Goal: Information Seeking & Learning: Learn about a topic

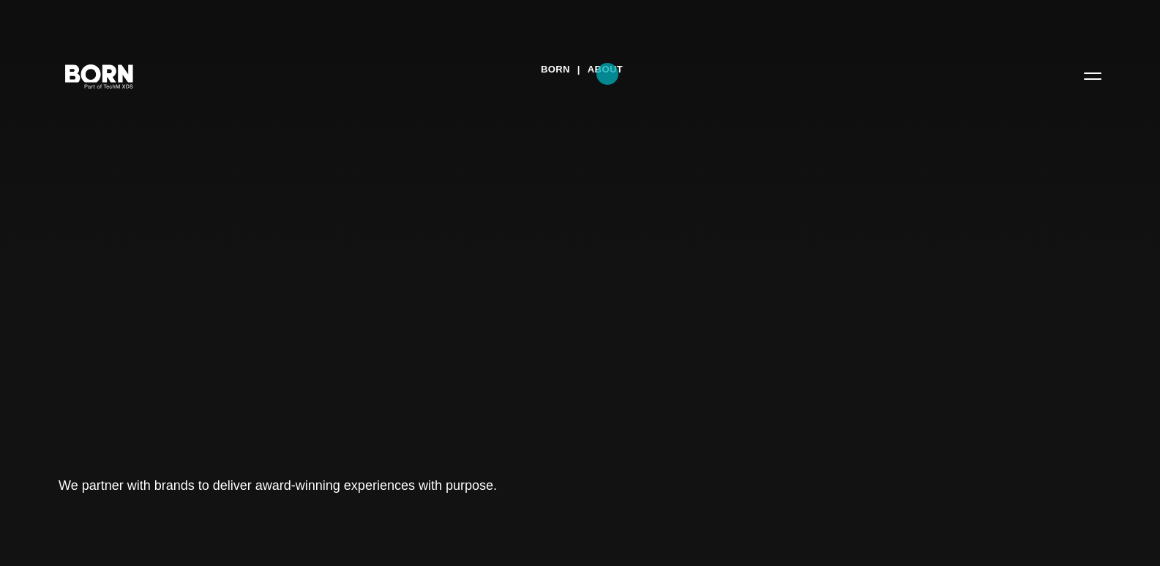
click at [608, 74] on link "About" at bounding box center [605, 70] width 35 height 22
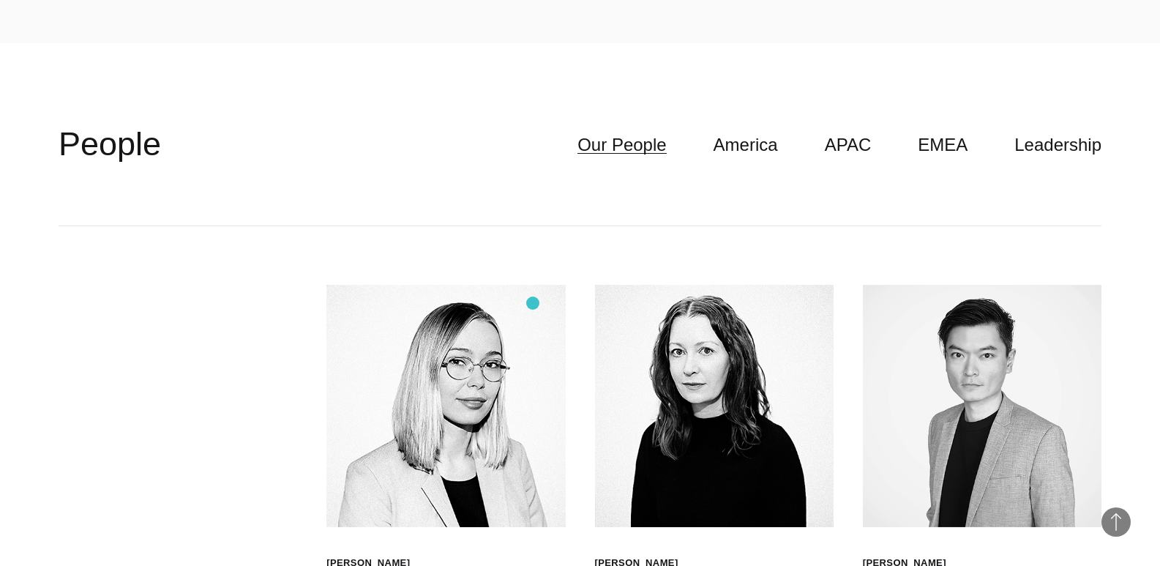
scroll to position [3904, 0]
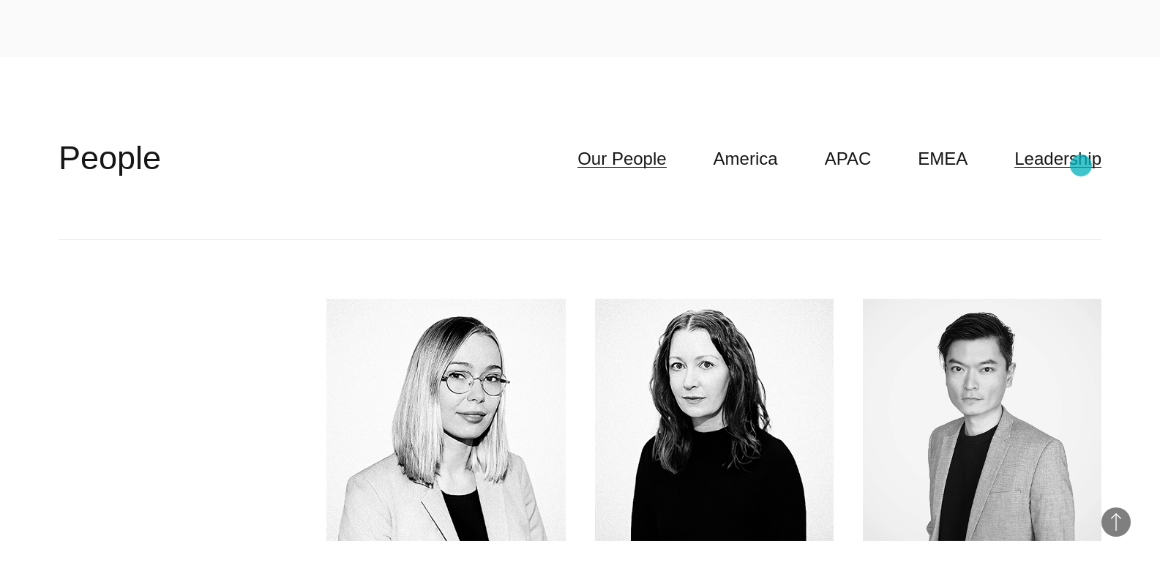
click at [1080, 165] on link "Leadership" at bounding box center [1058, 159] width 87 height 28
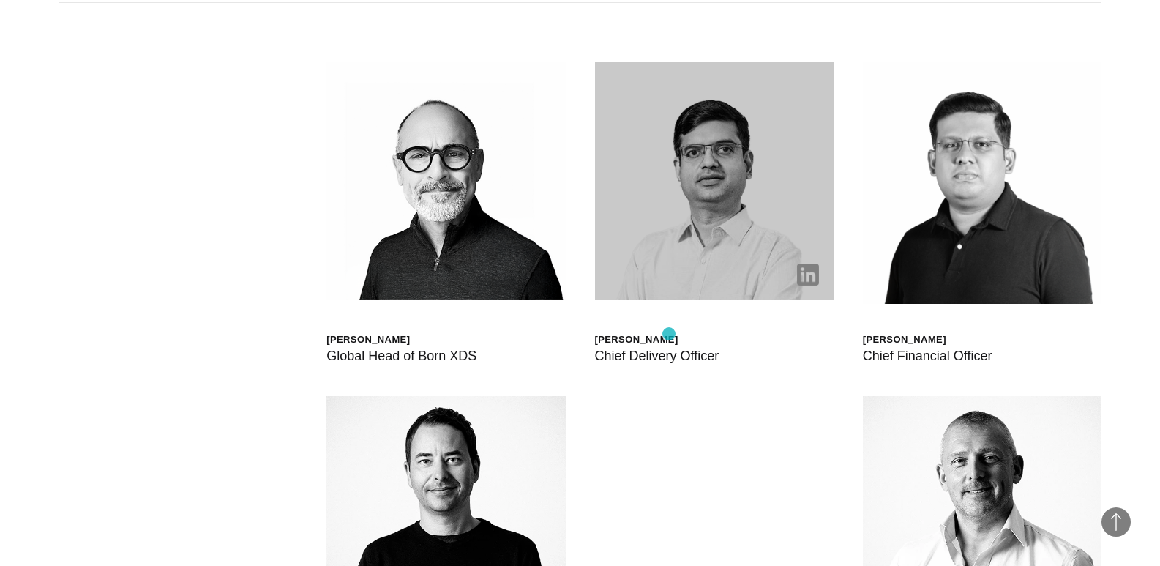
scroll to position [4148, 0]
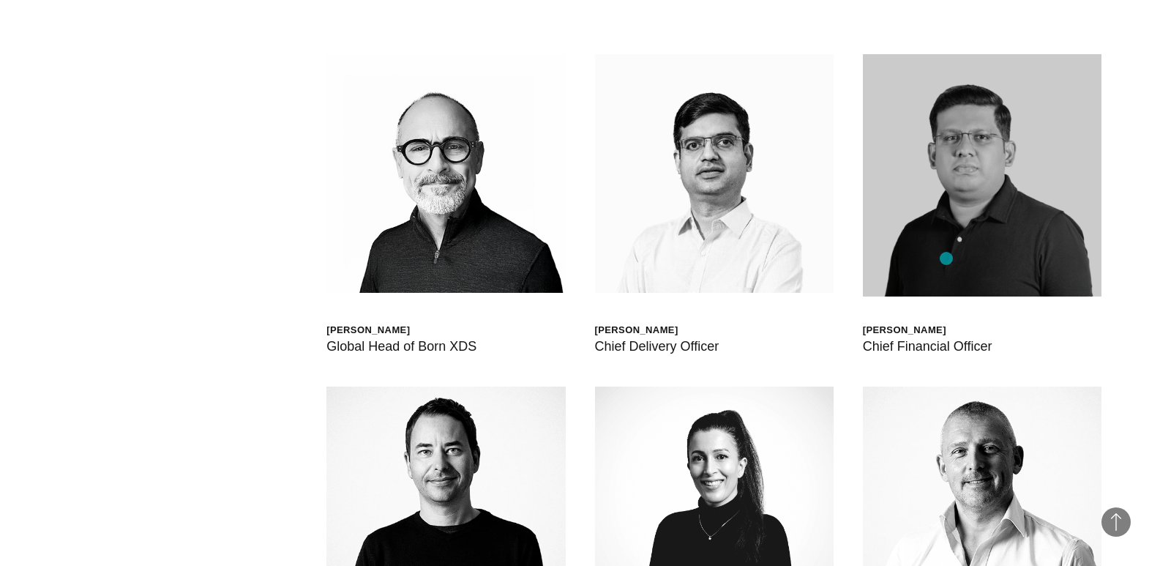
click at [946, 258] on img at bounding box center [982, 175] width 239 height 242
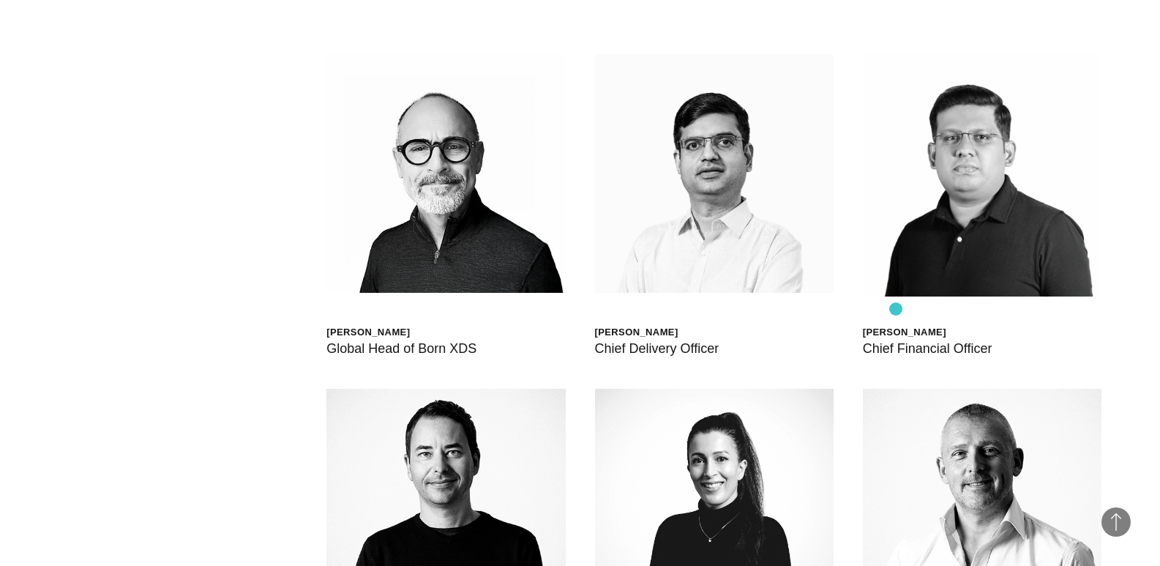
click at [896, 309] on div "Bharat Dasari Chief Financial Officer" at bounding box center [982, 206] width 239 height 305
click at [897, 338] on div "Chief Financial Officer" at bounding box center [928, 348] width 130 height 20
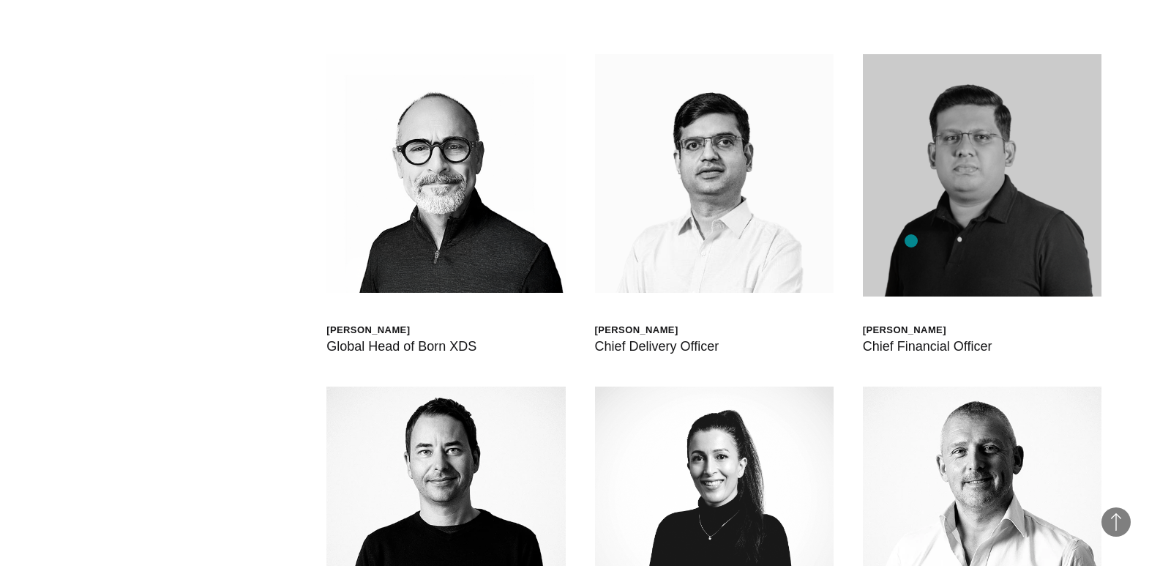
click at [911, 241] on img at bounding box center [982, 175] width 239 height 242
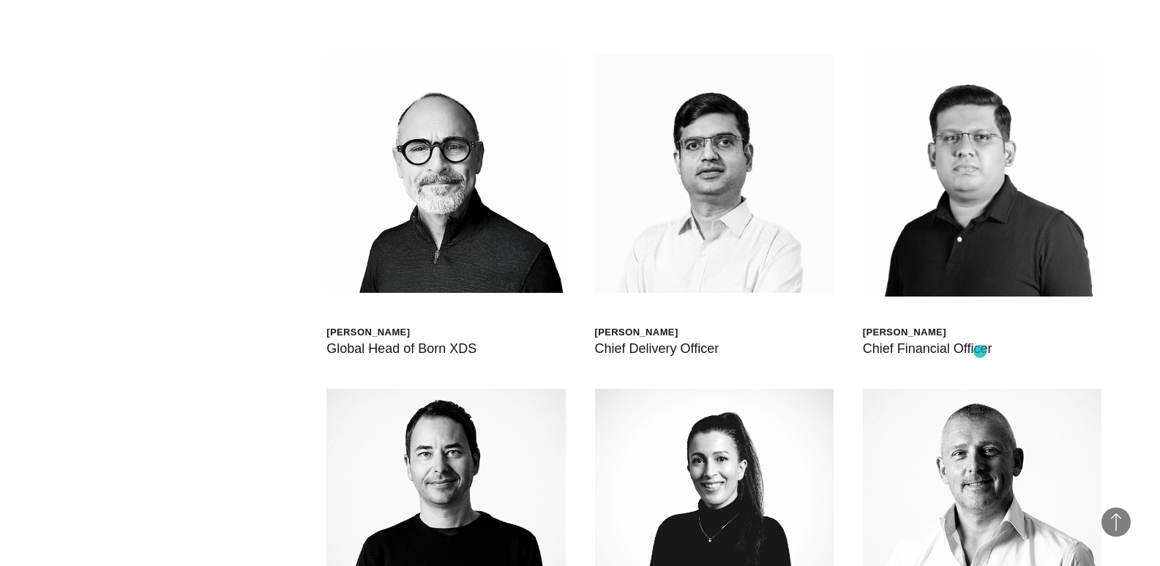
drag, startPoint x: 855, startPoint y: 330, endPoint x: 985, endPoint y: 341, distance: 130.8
click at [987, 351] on div "Scott Sorokin Global Head of Born XDS Shashank Tamotia Chief Delivery Officer B…" at bounding box center [580, 389] width 1043 height 786
click at [875, 328] on div "[PERSON_NAME]" at bounding box center [928, 332] width 130 height 12
drag, startPoint x: 875, startPoint y: 328, endPoint x: 948, endPoint y: 337, distance: 73.8
click at [948, 337] on div "Bharat Dasari Chief Financial Officer" at bounding box center [928, 343] width 130 height 34
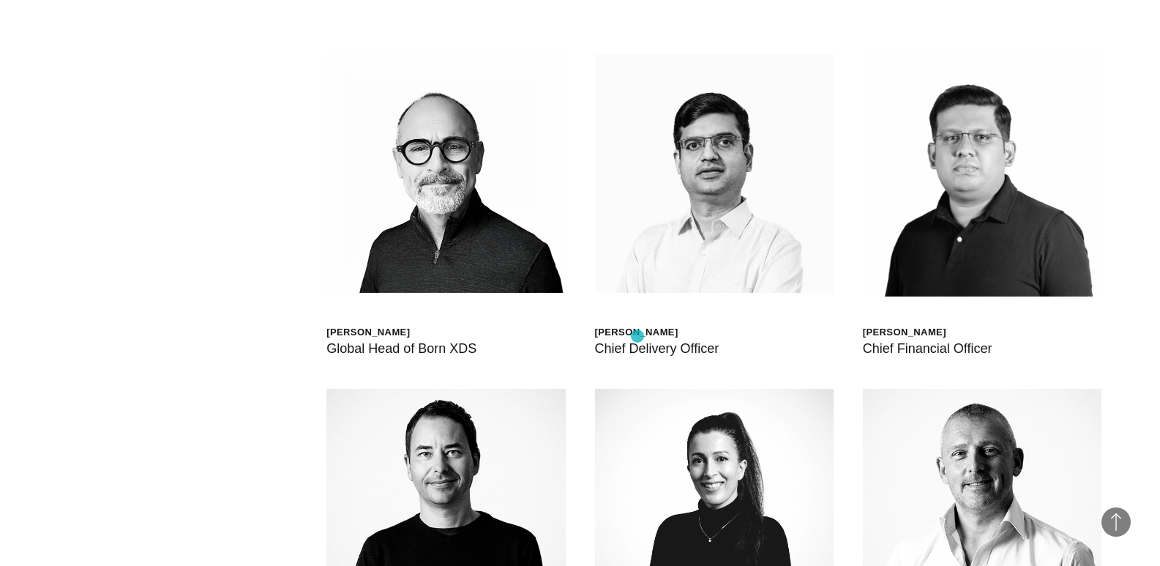
click at [638, 338] on div "Chief Delivery Officer" at bounding box center [657, 348] width 124 height 20
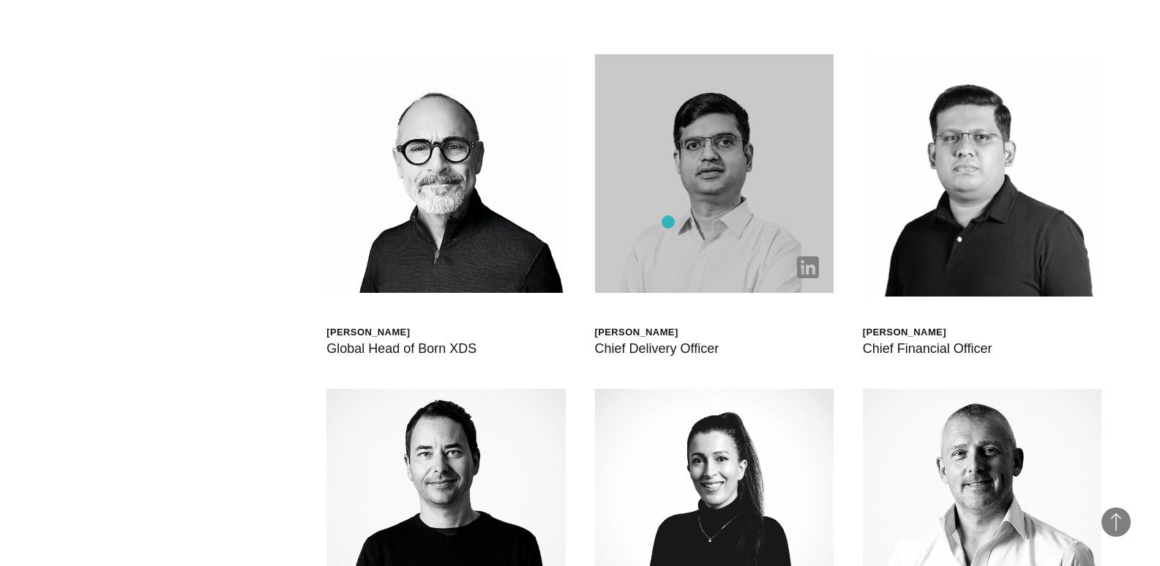
click at [668, 222] on img at bounding box center [714, 173] width 239 height 239
click at [811, 269] on img at bounding box center [808, 267] width 22 height 22
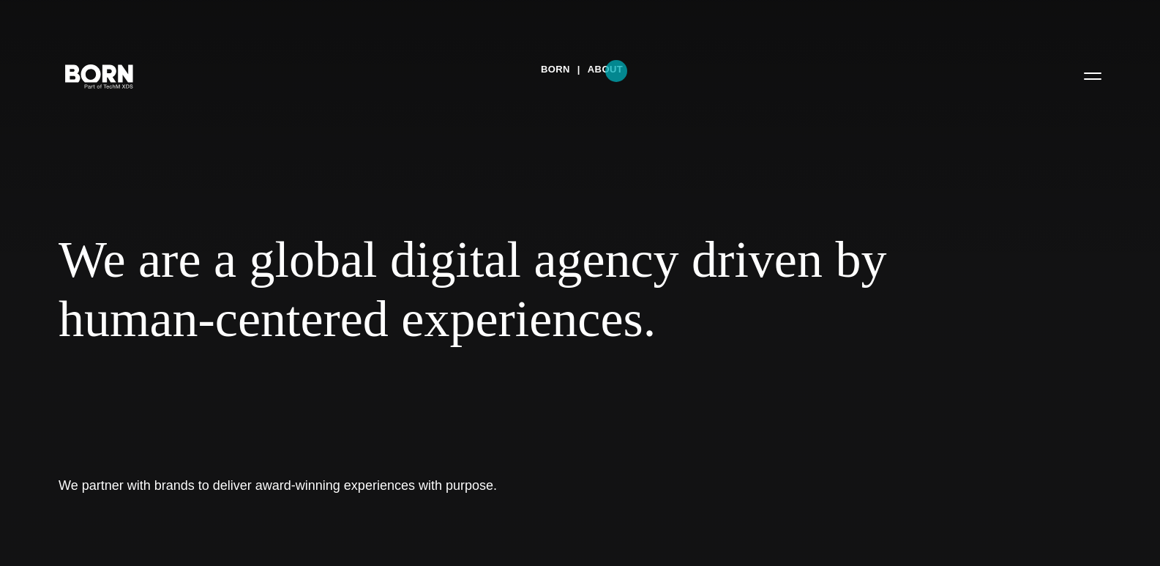
click at [616, 71] on link "About" at bounding box center [605, 70] width 35 height 22
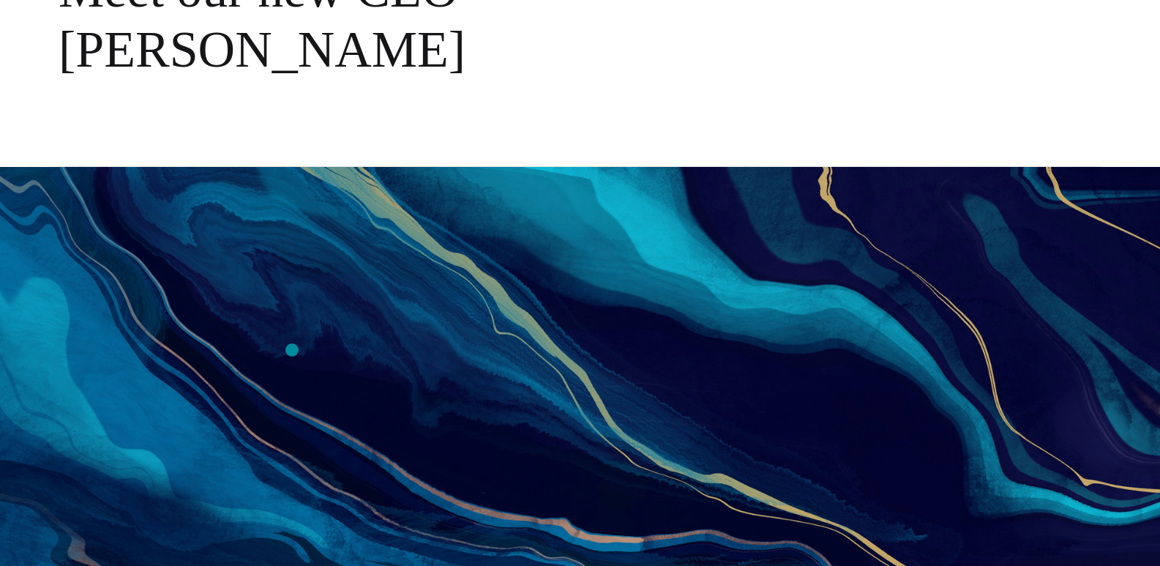
scroll to position [244, 0]
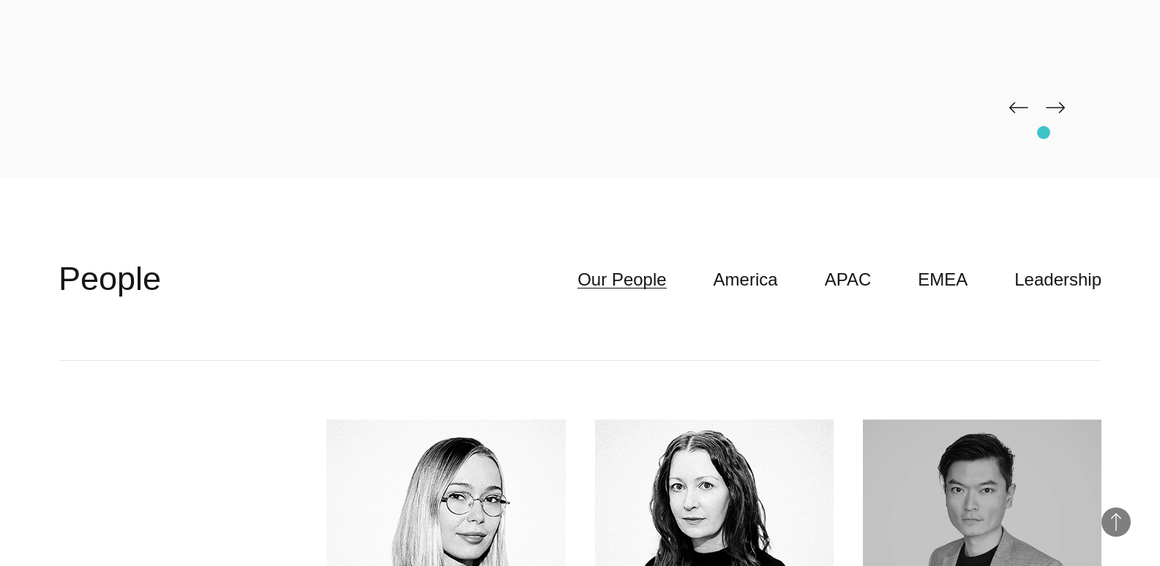
scroll to position [3660, 0]
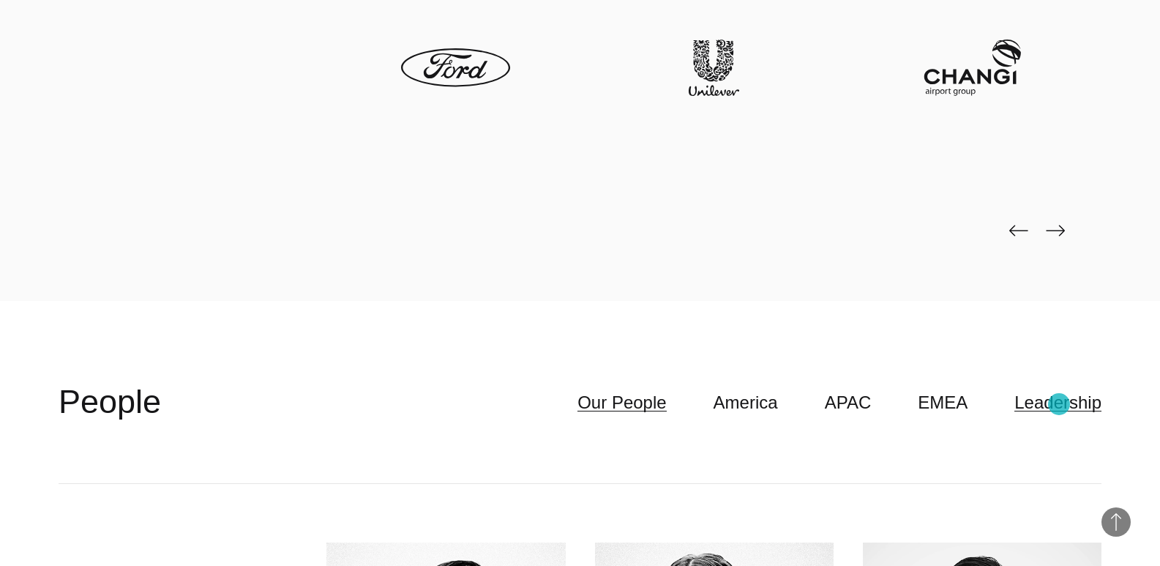
click at [1059, 404] on link "Leadership" at bounding box center [1058, 403] width 87 height 28
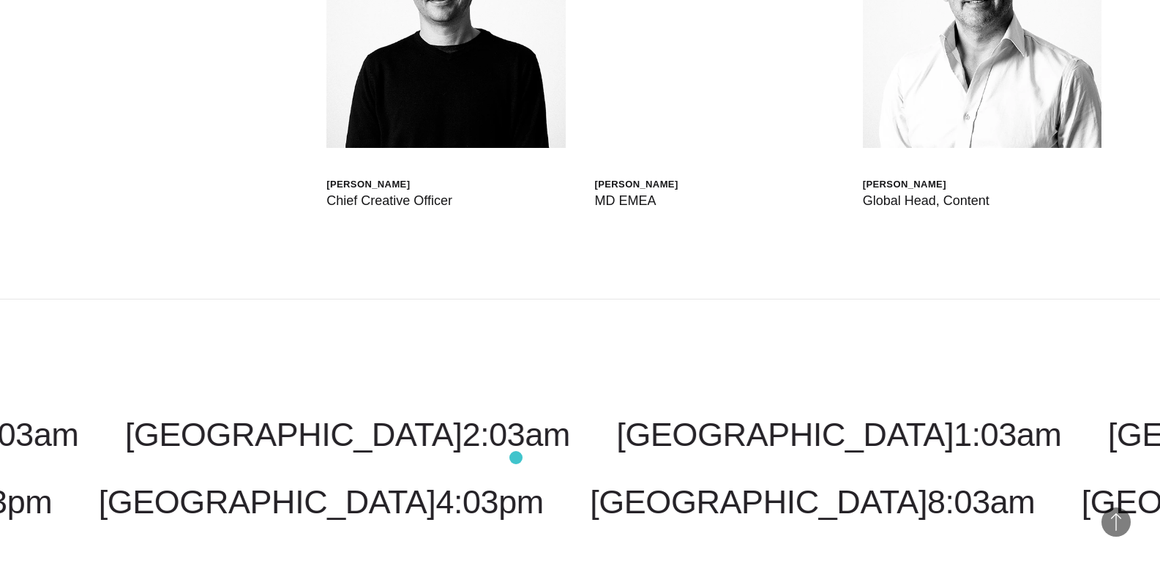
scroll to position [4636, 0]
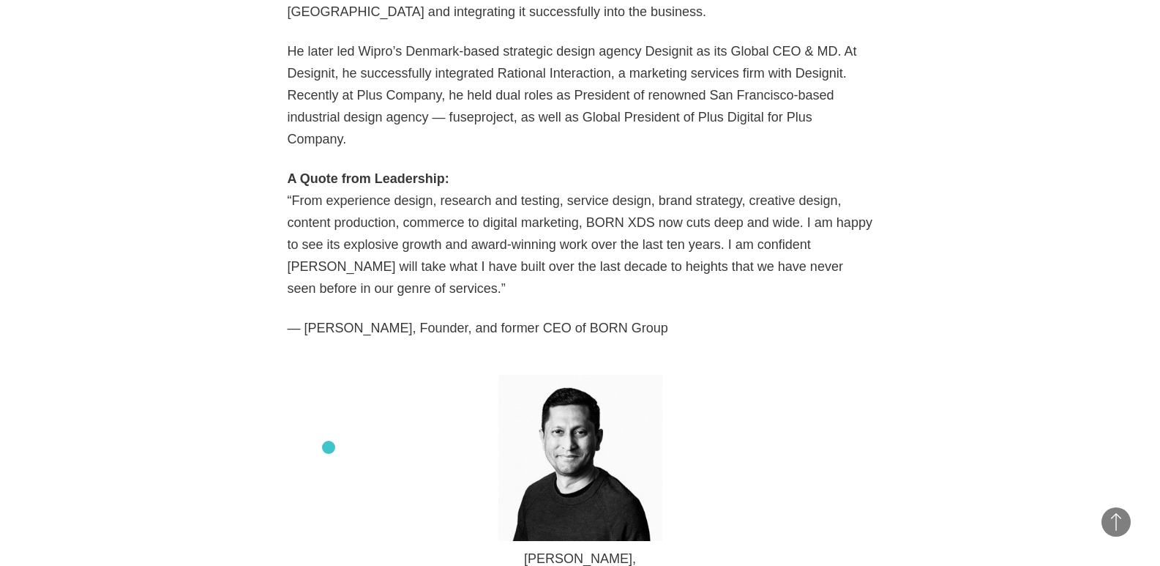
scroll to position [1220, 0]
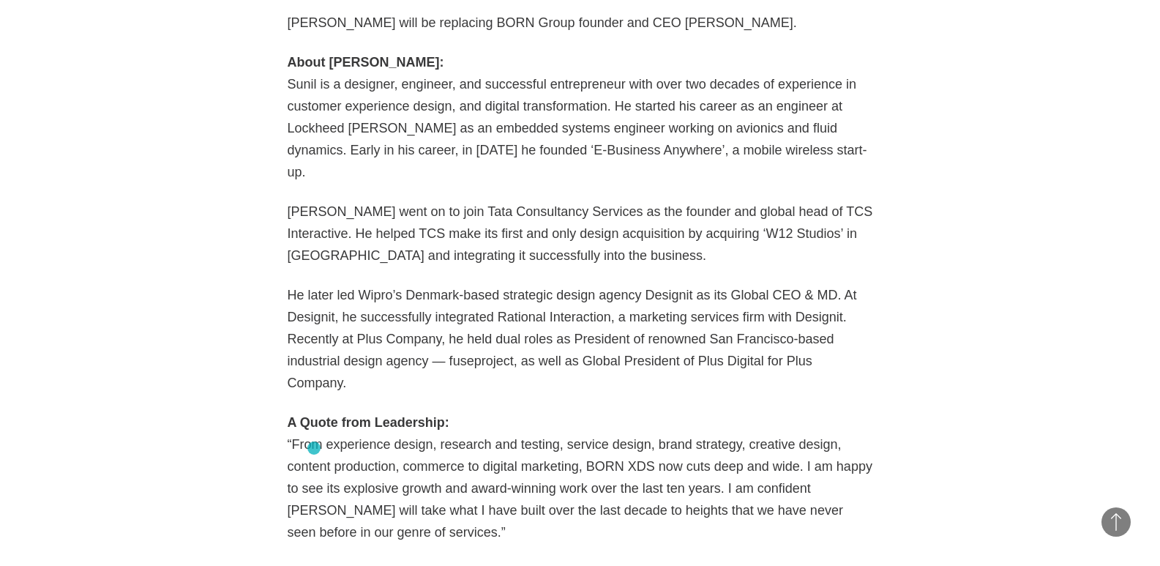
click at [314, 561] on p "— [PERSON_NAME], Founder, and former CEO of BORN Group" at bounding box center [581, 572] width 586 height 22
drag, startPoint x: 314, startPoint y: 448, endPoint x: 587, endPoint y: 447, distance: 273.0
click at [587, 561] on p "— [PERSON_NAME], Founder, and former CEO of BORN Group" at bounding box center [581, 572] width 586 height 22
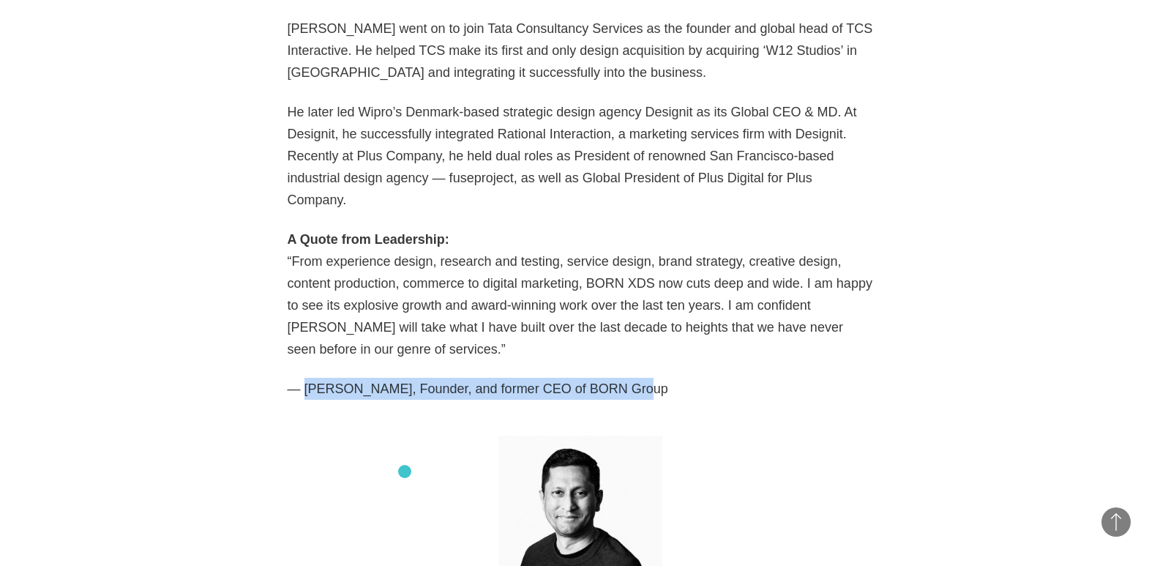
scroll to position [1708, 0]
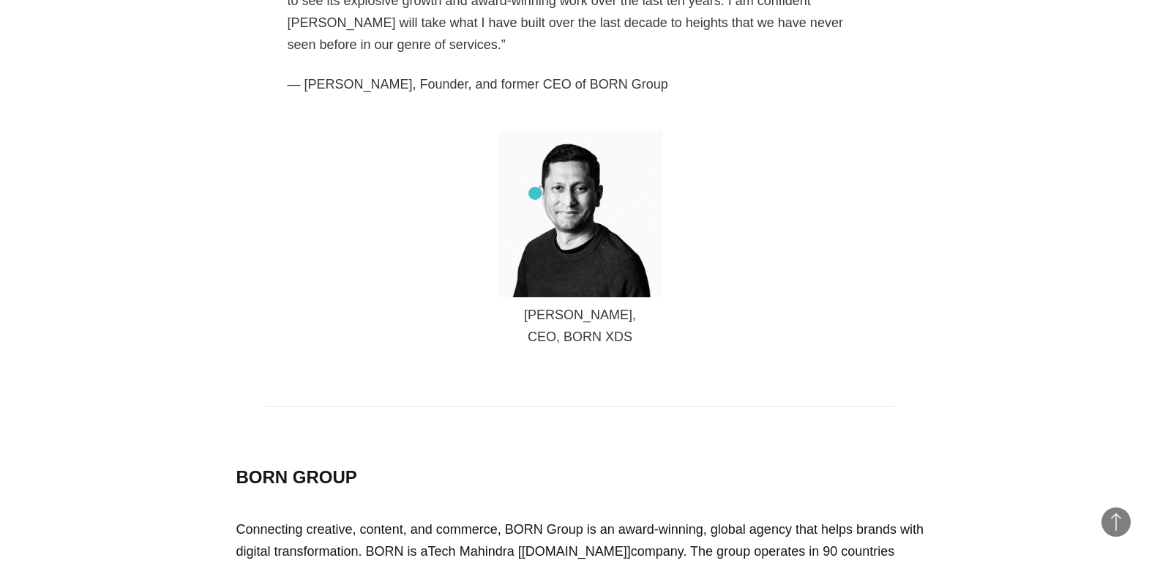
click at [535, 304] on p "[PERSON_NAME], CEO, BORN XDS" at bounding box center [581, 326] width 586 height 44
drag, startPoint x: 573, startPoint y: 210, endPoint x: 619, endPoint y: 214, distance: 45.6
click at [619, 304] on p "[PERSON_NAME], CEO, BORN XDS" at bounding box center [581, 326] width 586 height 44
